Goal: Transaction & Acquisition: Book appointment/travel/reservation

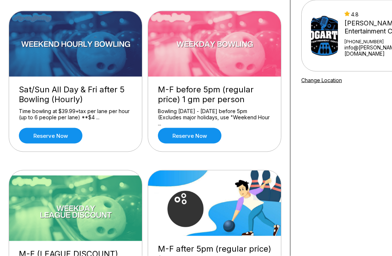
scroll to position [68, 0]
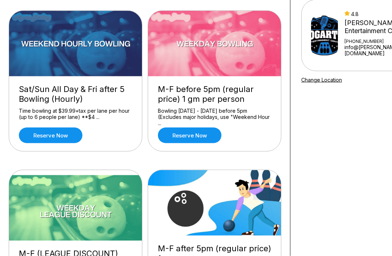
click at [39, 134] on link "Reserve now" at bounding box center [51, 135] width 64 height 16
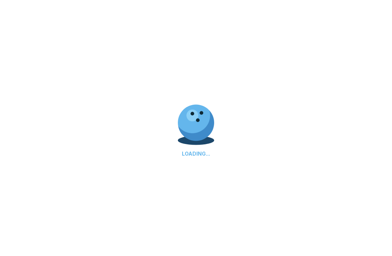
scroll to position [68, 0]
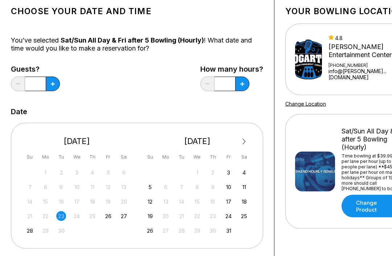
click at [120, 214] on div "27" at bounding box center [124, 216] width 10 height 10
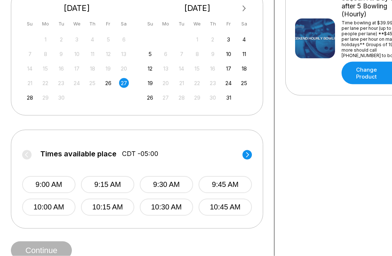
scroll to position [177, 0]
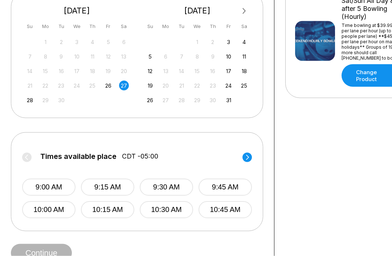
click at [40, 187] on button "9:00 AM" at bounding box center [48, 187] width 53 height 17
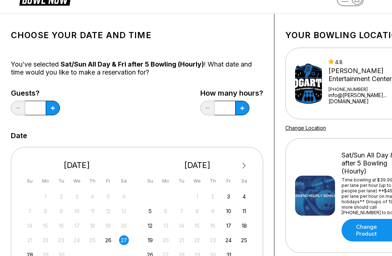
scroll to position [20, 0]
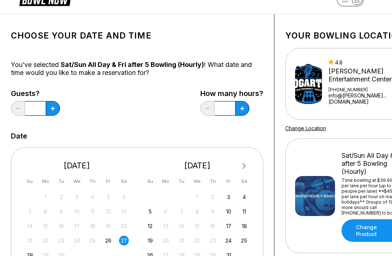
click at [57, 110] on button at bounding box center [53, 108] width 14 height 15
click at [53, 109] on icon at bounding box center [53, 108] width 4 height 4
click at [53, 106] on icon at bounding box center [53, 108] width 4 height 4
type input "*"
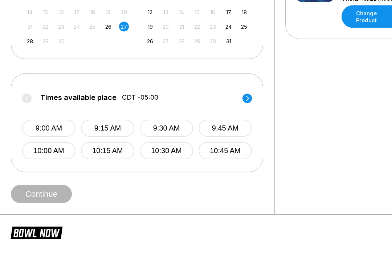
click at [44, 131] on button "9:00 AM" at bounding box center [48, 128] width 53 height 17
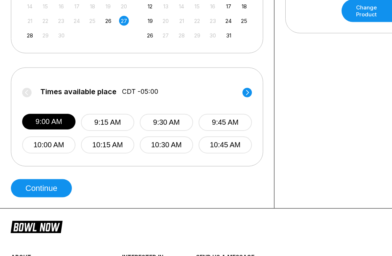
click at [31, 192] on button "Continue" at bounding box center [41, 188] width 61 height 18
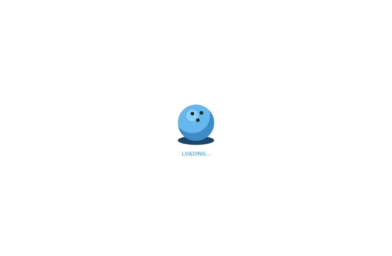
scroll to position [239, 0]
select select "**"
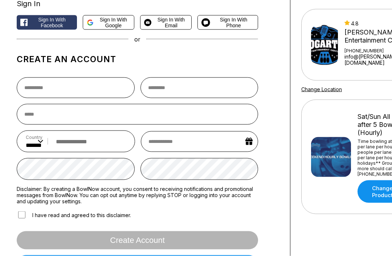
scroll to position [58, 0]
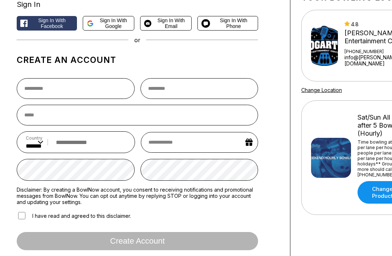
click at [99, 24] on span "Sign in with Google" at bounding box center [114, 23] width 34 height 12
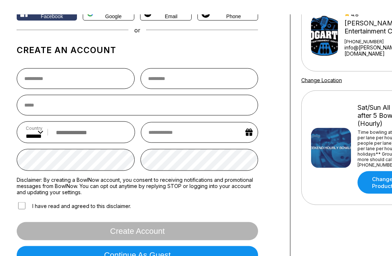
scroll to position [68, 0]
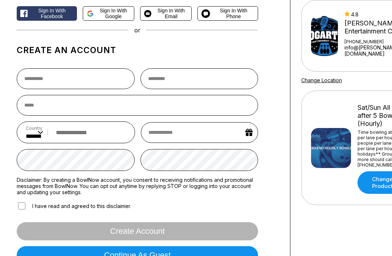
click at [163, 251] on button "Continue as guest" at bounding box center [138, 255] width 242 height 18
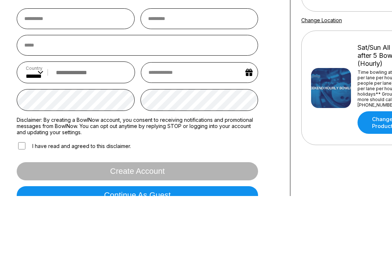
type input "*******"
type input "**********"
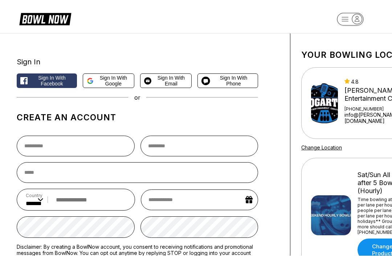
scroll to position [0, 0]
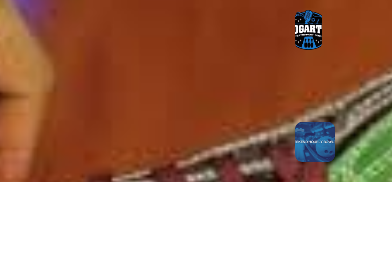
type input "**********"
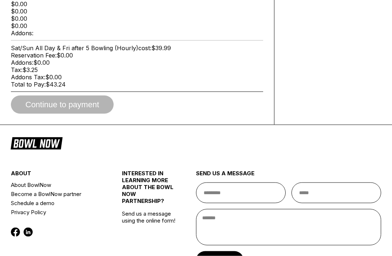
scroll to position [392, 0]
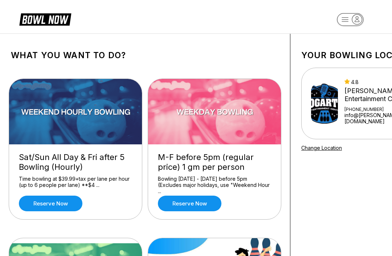
click at [41, 202] on link "Reserve now" at bounding box center [51, 203] width 64 height 16
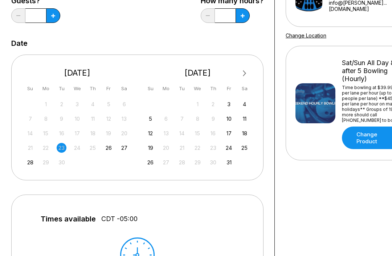
scroll to position [109, 0]
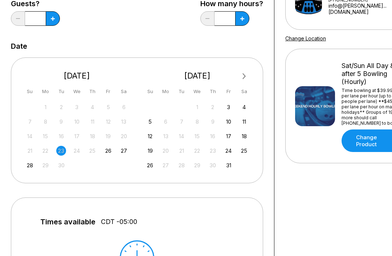
click at [127, 147] on div "27" at bounding box center [124, 151] width 10 height 10
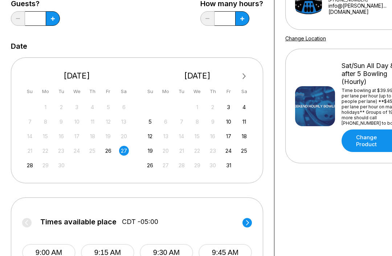
click at [52, 15] on button at bounding box center [53, 18] width 14 height 15
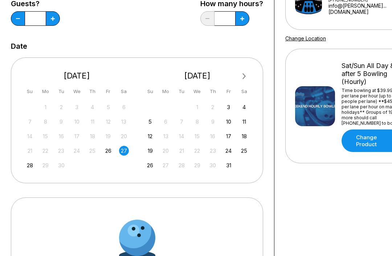
click at [52, 15] on button at bounding box center [53, 18] width 14 height 15
click at [56, 18] on button at bounding box center [53, 18] width 14 height 15
type input "*"
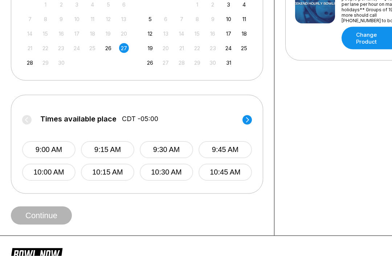
scroll to position [212, 0]
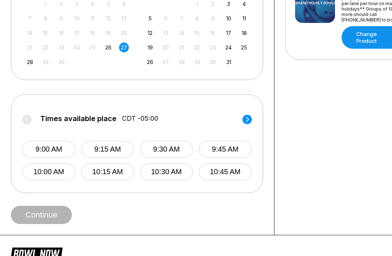
click at [248, 122] on circle at bounding box center [247, 118] width 9 height 9
click at [248, 123] on circle at bounding box center [247, 118] width 9 height 9
click at [251, 115] on icon at bounding box center [247, 119] width 9 height 10
click at [251, 114] on icon at bounding box center [247, 119] width 9 height 10
click at [23, 111] on div "Times available place CDT -05:00 5:00 PM 8:30 PM 8:45 PM 9:00 PM 9:15 PM 9:30 P…" at bounding box center [137, 142] width 230 height 75
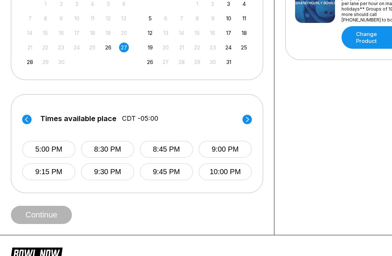
click at [108, 150] on button "8:30 PM" at bounding box center [107, 149] width 53 height 17
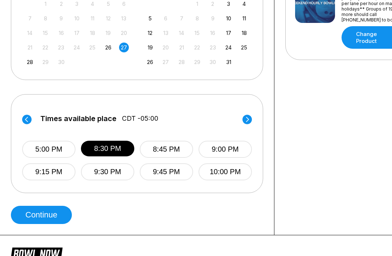
click at [35, 218] on button "Continue" at bounding box center [41, 215] width 61 height 18
